Goal: Information Seeking & Learning: Check status

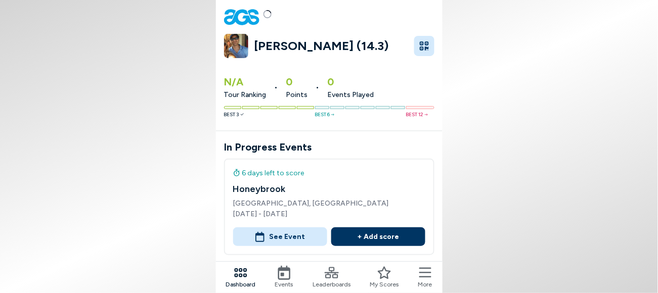
click at [306, 227] on button "See Event" at bounding box center [280, 236] width 94 height 19
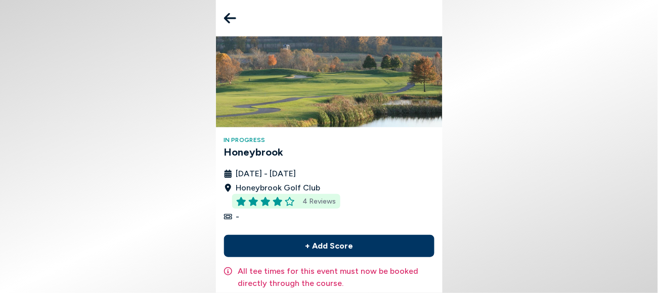
click at [336, 196] on span "4 Reviews" at bounding box center [319, 201] width 33 height 11
click at [330, 196] on span "4 Reviews" at bounding box center [319, 201] width 33 height 11
click at [236, 16] on icon at bounding box center [230, 18] width 12 height 20
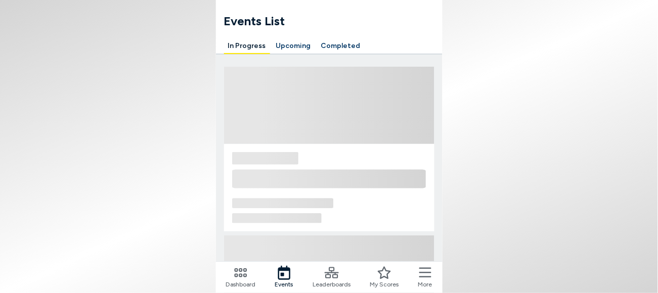
click at [332, 270] on icon at bounding box center [331, 273] width 14 height 14
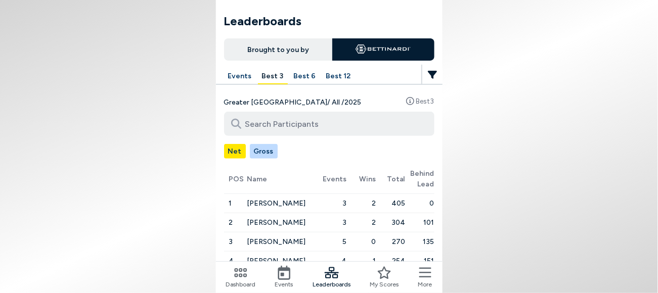
click at [329, 274] on icon at bounding box center [331, 273] width 14 height 14
click at [256, 69] on button "Events" at bounding box center [240, 77] width 32 height 16
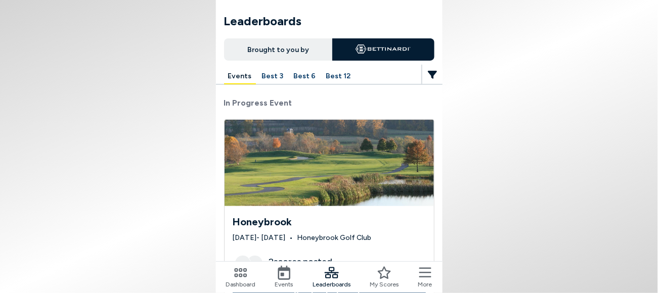
click at [295, 214] on h3 "Honeybrook" at bounding box center [328, 221] width 193 height 15
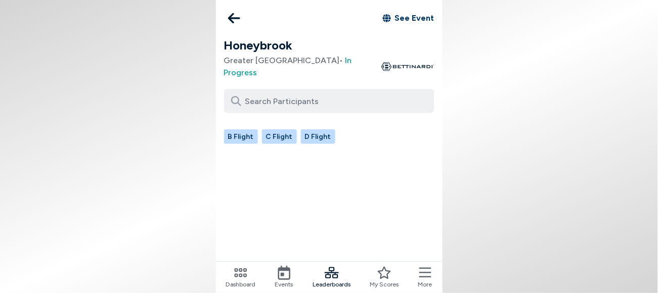
click at [258, 129] on button "B Flight" at bounding box center [241, 136] width 34 height 15
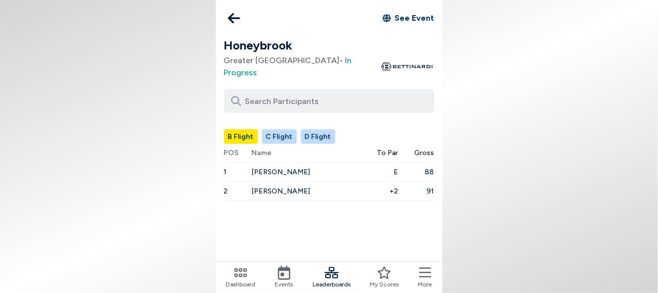
click at [297, 129] on button "C Flight" at bounding box center [279, 136] width 35 height 15
click at [329, 129] on button "D Flight" at bounding box center [318, 136] width 34 height 15
click at [297, 129] on button "C Flight" at bounding box center [279, 136] width 35 height 15
click at [258, 129] on button "B Flight" at bounding box center [241, 136] width 34 height 15
